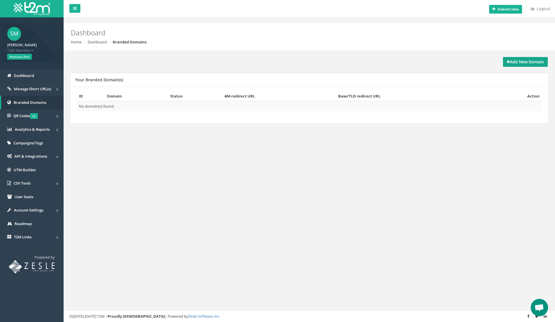
click at [515, 62] on strong "Add New Domain" at bounding box center [524, 61] width 37 height 5
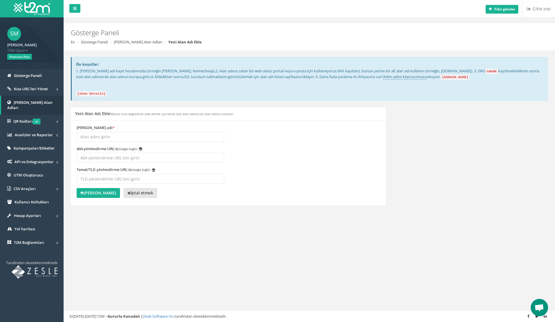
click at [145, 190] on link "İptal etmek" at bounding box center [140, 193] width 33 height 10
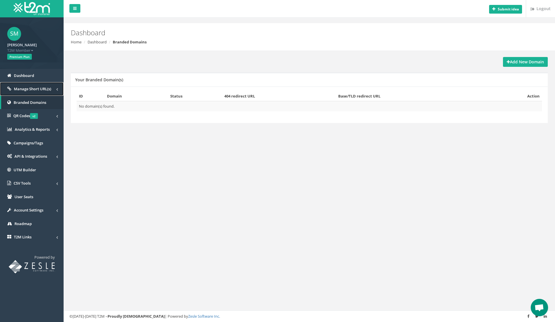
click at [19, 92] on link "Manage Short URL(s)" at bounding box center [32, 89] width 64 height 14
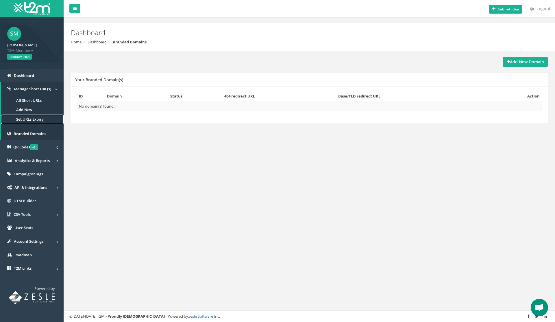
click at [28, 120] on link "Set URLs Expiry" at bounding box center [32, 119] width 62 height 10
